Goal: Task Accomplishment & Management: Complete application form

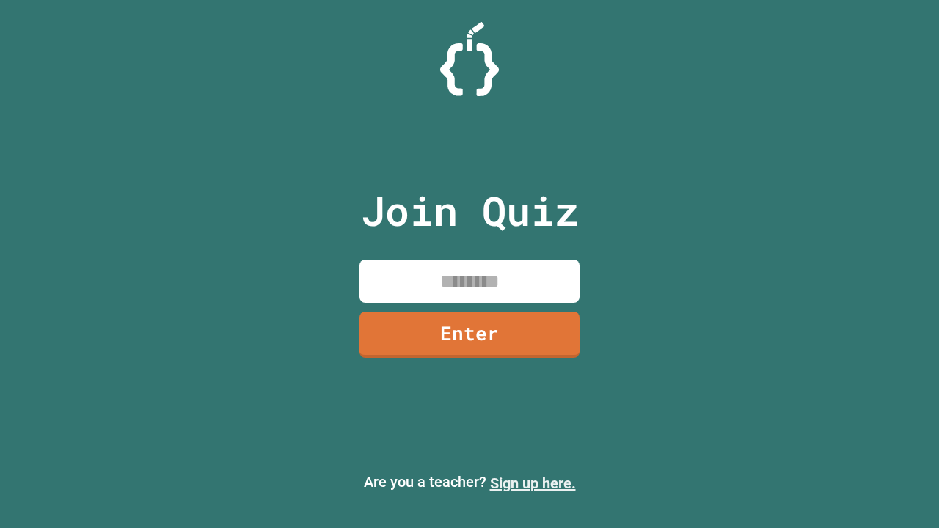
click at [533, 484] on link "Sign up here." at bounding box center [533, 484] width 86 height 18
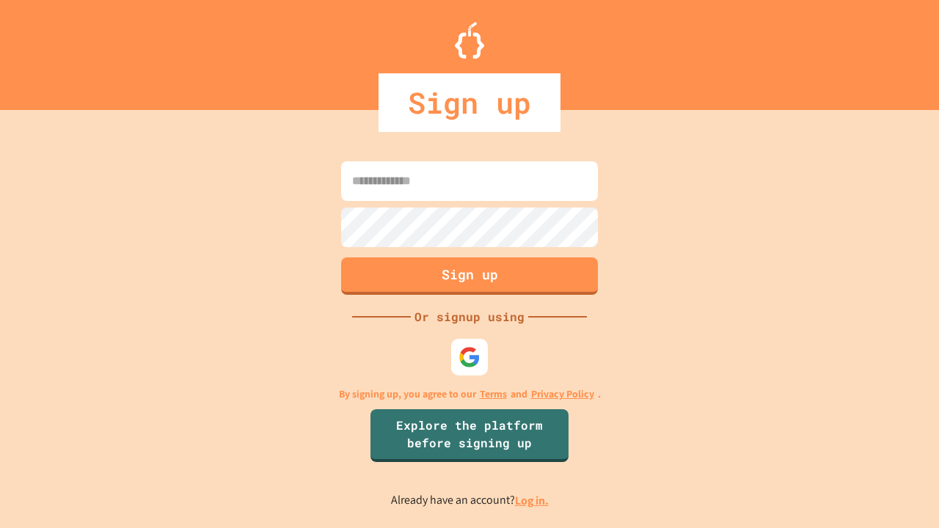
click at [533, 500] on link "Log in." at bounding box center [532, 500] width 34 height 15
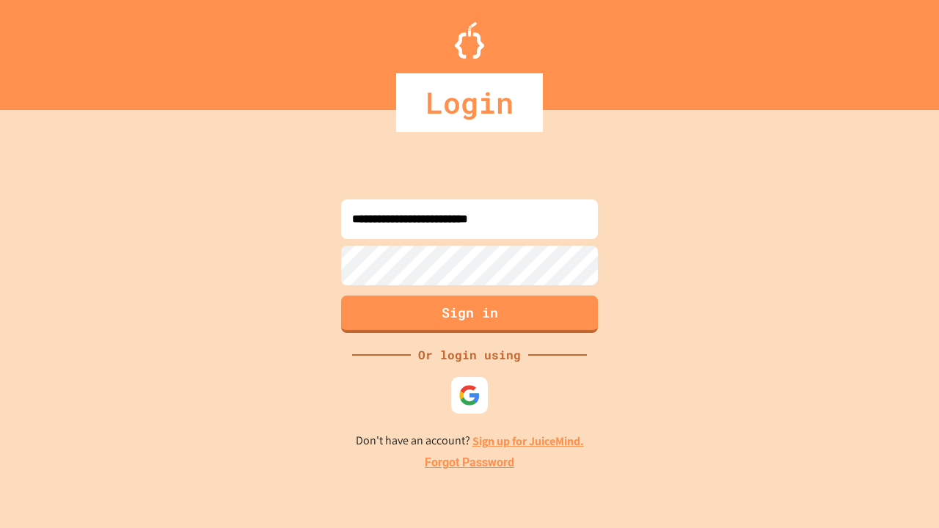
type input "**********"
